Goal: Task Accomplishment & Management: Use online tool/utility

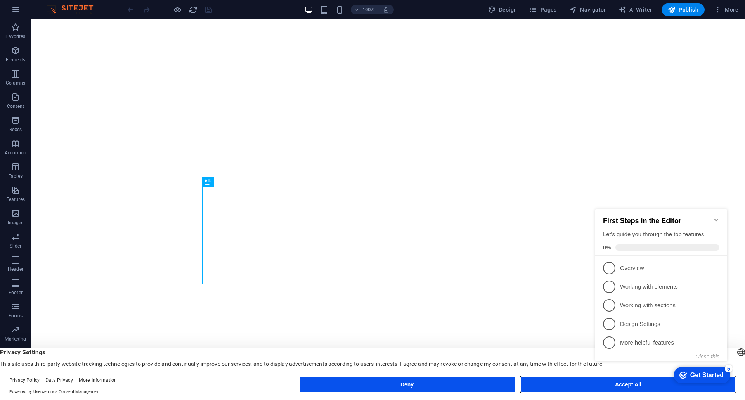
click at [582, 381] on button "Accept All" at bounding box center [628, 385] width 215 height 16
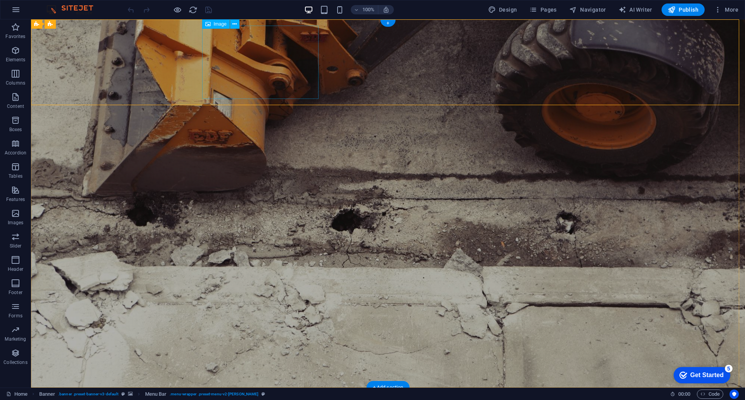
click at [235, 24] on icon at bounding box center [234, 24] width 4 height 8
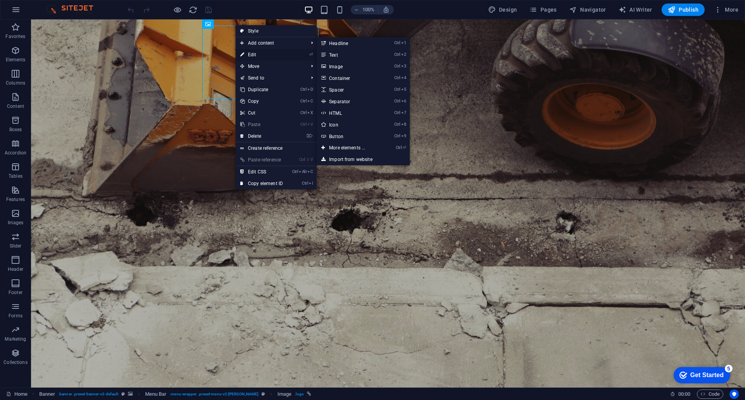
click at [252, 56] on link "⏎ Edit" at bounding box center [261, 55] width 52 height 12
select select "px"
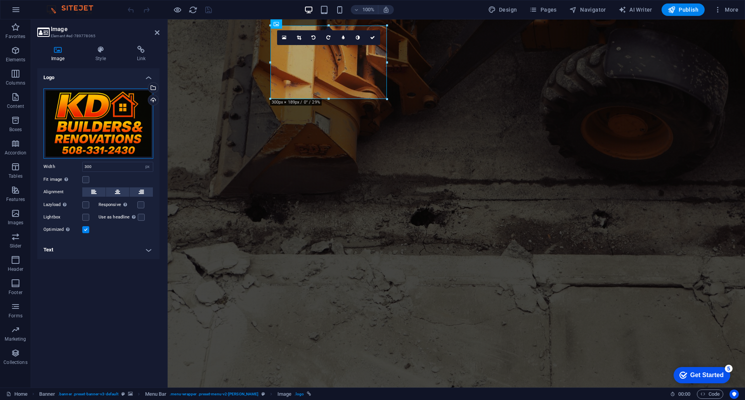
click at [94, 109] on div "Drag files here, click to choose files or select files from Files or our free s…" at bounding box center [98, 123] width 110 height 70
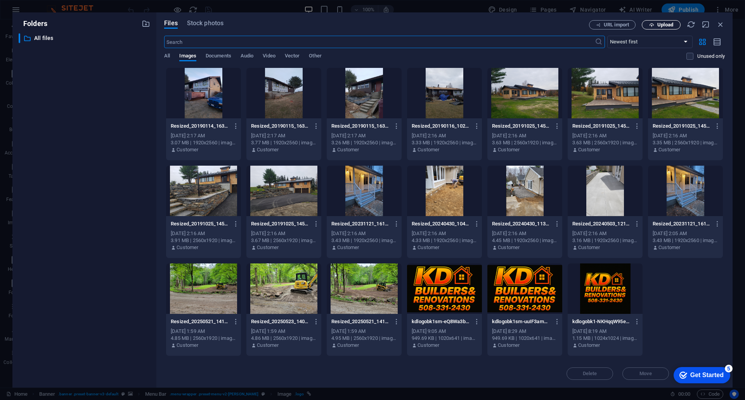
click at [658, 28] on button "Upload" at bounding box center [661, 24] width 39 height 9
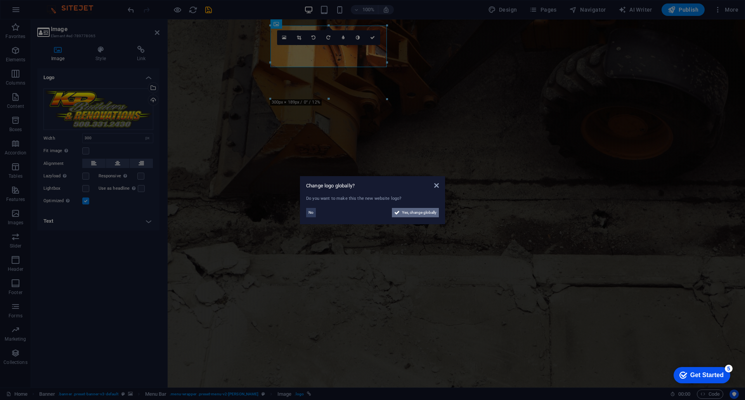
click at [415, 212] on span "Yes, change globally" at bounding box center [419, 212] width 35 height 9
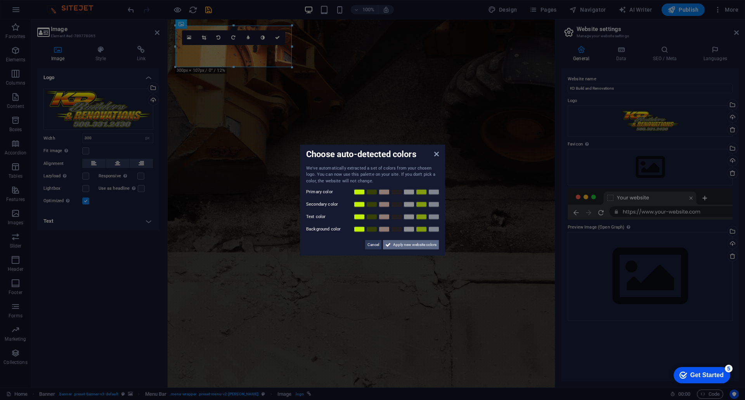
click at [410, 244] on span "Apply new website colors" at bounding box center [414, 244] width 43 height 9
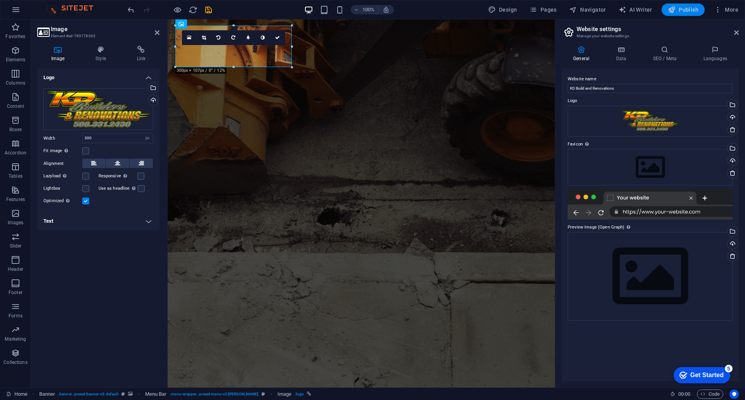
click at [680, 6] on span "Publish" at bounding box center [682, 10] width 31 height 8
